Goal: Task Accomplishment & Management: Use online tool/utility

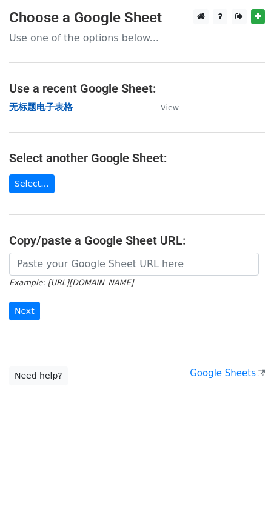
click at [61, 111] on strong "无标题电子表格" at bounding box center [41, 107] width 64 height 11
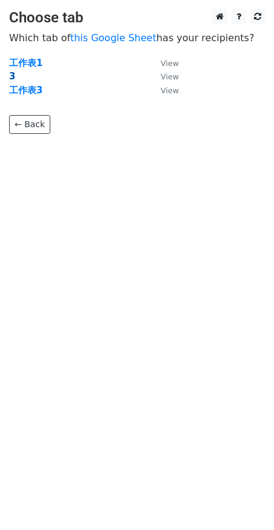
click at [14, 77] on strong "3" at bounding box center [12, 76] width 6 height 11
